Goal: Information Seeking & Learning: Learn about a topic

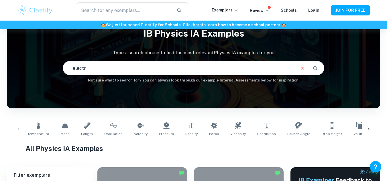
scroll to position [21, 0]
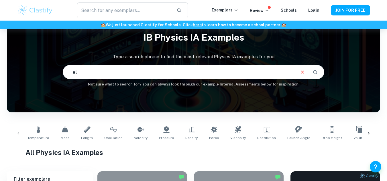
type input "e"
type input "electromagnet"
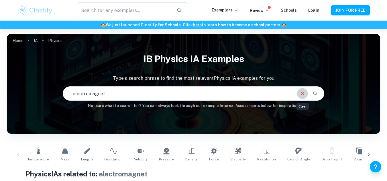
click at [304, 89] on button "Clear" at bounding box center [302, 93] width 11 height 11
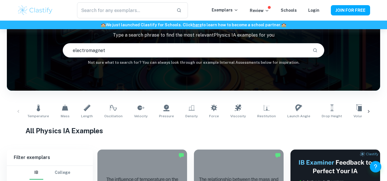
scroll to position [43, 0]
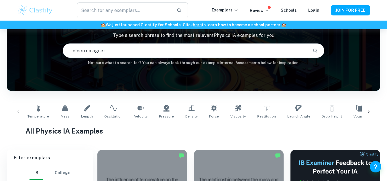
click at [367, 114] on icon at bounding box center [369, 112] width 6 height 6
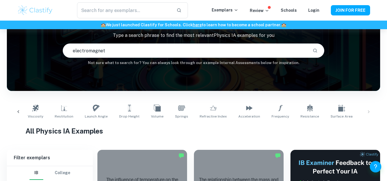
click at [367, 113] on div "Temperature Mass Length Oscillation Velocity Pressure Density Force Viscosity R…" at bounding box center [193, 112] width 364 height 19
click at [371, 111] on div "Temperature Mass Length Oscillation Velocity Pressure Density Force Viscosity R…" at bounding box center [193, 112] width 364 height 19
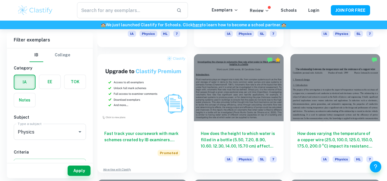
scroll to position [391, 0]
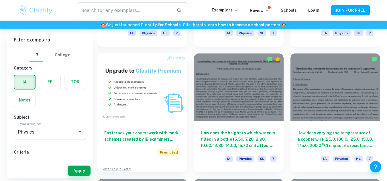
click at [289, 135] on div "How does varying the temperature of a copper wire (25.0, 100.0, 125.0, 150.0, 1…" at bounding box center [332, 110] width 97 height 126
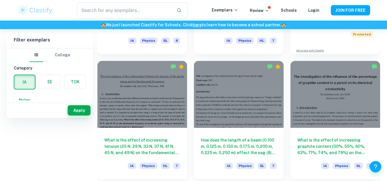
scroll to position [0, 0]
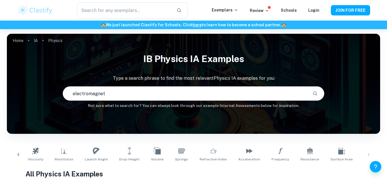
click at [177, 95] on input "electromagnet" at bounding box center [185, 94] width 245 height 16
type input "electromagnet"
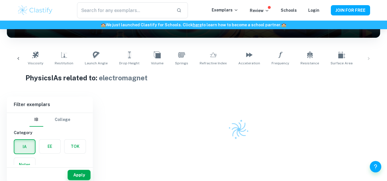
scroll to position [98, 0]
